Goal: Information Seeking & Learning: Learn about a topic

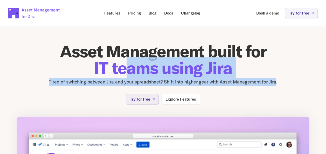
drag, startPoint x: 276, startPoint y: 82, endPoint x: 128, endPoint y: 72, distance: 148.5
click at [128, 72] on div "Asset Management built for IT teams using Jira Tired of switching between Jira …" at bounding box center [163, 64] width 293 height 43
drag, startPoint x: 128, startPoint y: 72, endPoint x: 185, endPoint y: 74, distance: 57.9
click at [181, 69] on span "IT teams using Jira" at bounding box center [163, 67] width 138 height 21
click at [186, 70] on span "IT teams using Jira" at bounding box center [163, 67] width 138 height 21
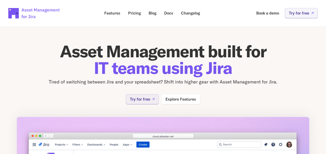
click at [209, 72] on span "IT teams using Jira" at bounding box center [163, 67] width 138 height 21
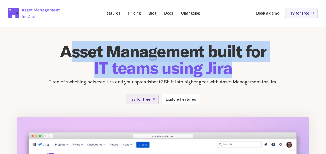
drag, startPoint x: 231, startPoint y: 69, endPoint x: 68, endPoint y: 51, distance: 164.2
click at [68, 51] on h1 "Asset Management built for IT teams using Jira" at bounding box center [163, 59] width 293 height 33
drag, startPoint x: 68, startPoint y: 51, endPoint x: 249, endPoint y: 69, distance: 181.5
click at [249, 69] on h1 "Asset Management built for IT teams using Jira" at bounding box center [163, 59] width 293 height 33
drag, startPoint x: 249, startPoint y: 69, endPoint x: 237, endPoint y: 71, distance: 12.0
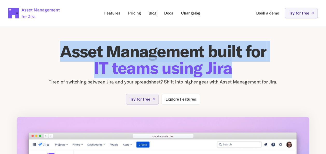
click at [237, 71] on h1 "Asset Management built for IT teams using Jira" at bounding box center [163, 59] width 293 height 33
click at [229, 71] on span "IT teams using Jira" at bounding box center [163, 67] width 138 height 21
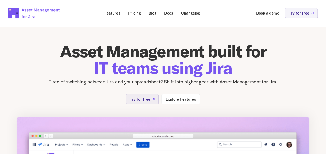
click at [234, 70] on h1 "Asset Management built for IT teams using Jira" at bounding box center [163, 59] width 293 height 33
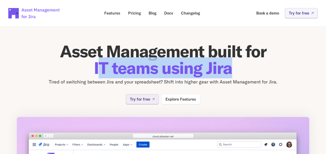
drag, startPoint x: 233, startPoint y: 71, endPoint x: 98, endPoint y: 64, distance: 135.8
click at [98, 64] on h1 "Asset Management built for IT teams using Jira" at bounding box center [163, 59] width 293 height 33
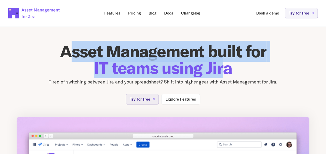
drag, startPoint x: 98, startPoint y: 64, endPoint x: 226, endPoint y: 70, distance: 128.5
click at [226, 70] on h1 "Asset Management built for IT teams using Jira" at bounding box center [163, 59] width 293 height 33
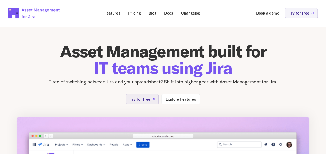
drag, startPoint x: 226, startPoint y: 70, endPoint x: 221, endPoint y: 71, distance: 5.3
click at [231, 71] on span "IT teams using Jira" at bounding box center [163, 67] width 138 height 21
drag, startPoint x: 229, startPoint y: 70, endPoint x: 207, endPoint y: 71, distance: 21.3
click at [207, 71] on span "IT teams using Jira" at bounding box center [163, 67] width 138 height 21
click at [224, 70] on span "IT teams using Jira" at bounding box center [163, 67] width 138 height 21
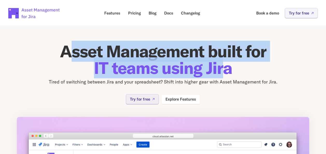
drag, startPoint x: 224, startPoint y: 70, endPoint x: 67, endPoint y: 54, distance: 157.5
click at [67, 54] on h1 "Asset Management built for IT teams using Jira" at bounding box center [163, 59] width 293 height 33
drag, startPoint x: 67, startPoint y: 54, endPoint x: 72, endPoint y: 54, distance: 4.2
click at [73, 55] on h1 "Asset Management built for IT teams using Jira" at bounding box center [163, 59] width 293 height 33
click at [71, 53] on h1 "Asset Management built for IT teams using Jira" at bounding box center [163, 59] width 293 height 33
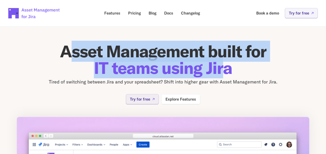
drag, startPoint x: 71, startPoint y: 52, endPoint x: 223, endPoint y: 66, distance: 152.1
click at [223, 66] on h1 "Asset Management built for IT teams using Jira" at bounding box center [163, 59] width 293 height 33
click at [76, 47] on h1 "Asset Management built for IT teams using Jira" at bounding box center [163, 59] width 293 height 33
drag, startPoint x: 69, startPoint y: 49, endPoint x: 227, endPoint y: 71, distance: 159.5
click at [227, 71] on h1 "Asset Management built for IT teams using Jira" at bounding box center [163, 59] width 293 height 33
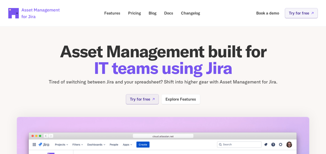
click at [232, 73] on h1 "Asset Management built for IT teams using Jira" at bounding box center [163, 59] width 293 height 33
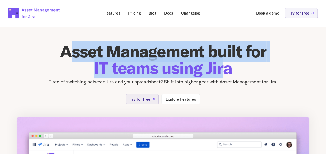
drag, startPoint x: 71, startPoint y: 52, endPoint x: 224, endPoint y: 72, distance: 154.5
click at [224, 72] on h1 "Asset Management built for IT teams using Jira" at bounding box center [163, 59] width 293 height 33
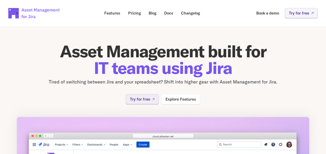
drag, startPoint x: 224, startPoint y: 72, endPoint x: 231, endPoint y: 81, distance: 11.8
click at [238, 77] on div "Asset Management built for IT teams using Jira Tired of switching between Jira …" at bounding box center [163, 64] width 293 height 43
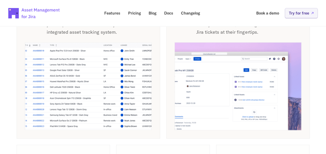
scroll to position [386, 0]
drag, startPoint x: 78, startPoint y: 98, endPoint x: 93, endPoint y: 101, distance: 15.2
click at [78, 98] on img at bounding box center [88, 86] width 127 height 88
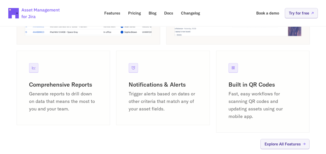
scroll to position [482, 0]
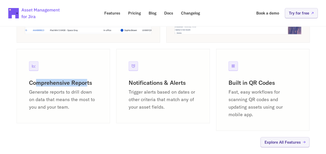
drag, startPoint x: 36, startPoint y: 99, endPoint x: 88, endPoint y: 100, distance: 51.9
click at [88, 86] on h3 "Comprehensive Reports" at bounding box center [63, 83] width 68 height 8
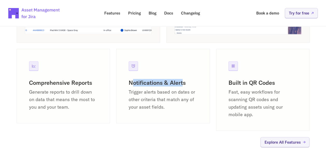
drag, startPoint x: 88, startPoint y: 100, endPoint x: 182, endPoint y: 102, distance: 94.2
click at [182, 86] on h3 "Notifications & Alerts" at bounding box center [163, 83] width 68 height 8
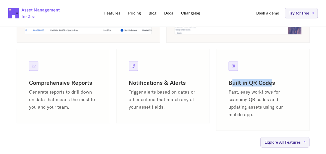
drag, startPoint x: 232, startPoint y: 100, endPoint x: 273, endPoint y: 101, distance: 40.7
click at [273, 86] on h3 "Built in QR Codes" at bounding box center [263, 83] width 68 height 8
click at [272, 86] on h3 "Built in QR Codes" at bounding box center [263, 83] width 68 height 8
click at [273, 86] on h3 "Built in QR Codes" at bounding box center [263, 83] width 68 height 8
drag, startPoint x: 273, startPoint y: 99, endPoint x: 231, endPoint y: 100, distance: 42.6
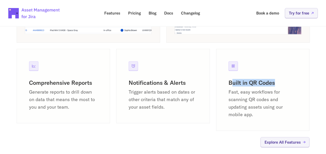
click at [231, 86] on h3 "Built in QR Codes" at bounding box center [263, 83] width 68 height 8
drag, startPoint x: 231, startPoint y: 100, endPoint x: 235, endPoint y: 101, distance: 4.5
click at [235, 86] on h3 "Built in QR Codes" at bounding box center [263, 83] width 68 height 8
drag, startPoint x: 244, startPoint y: 99, endPoint x: 247, endPoint y: 99, distance: 2.6
click at [244, 86] on h3 "Built in QR Codes" at bounding box center [263, 83] width 68 height 8
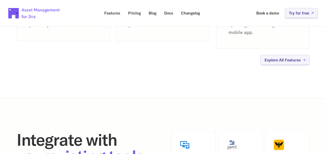
scroll to position [574, 0]
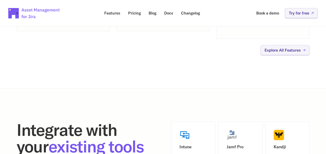
click at [244, 26] on p "Fast, easy workflows for scanning QR codes and updating assets using our mobile…" at bounding box center [263, 11] width 68 height 30
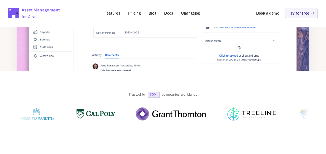
scroll to position [188, 0]
drag, startPoint x: 204, startPoint y: 113, endPoint x: 219, endPoint y: 119, distance: 16.1
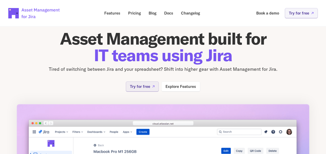
scroll to position [10, 0]
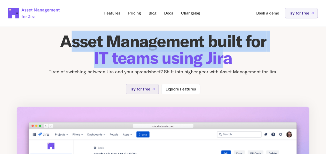
drag, startPoint x: 222, startPoint y: 58, endPoint x: 68, endPoint y: 39, distance: 154.4
click at [68, 39] on h1 "Asset Management built for IT teams using Jira" at bounding box center [163, 49] width 293 height 33
click at [166, 40] on h1 "Asset Management built for IT teams using Jira" at bounding box center [163, 49] width 293 height 33
